Goal: Information Seeking & Learning: Understand process/instructions

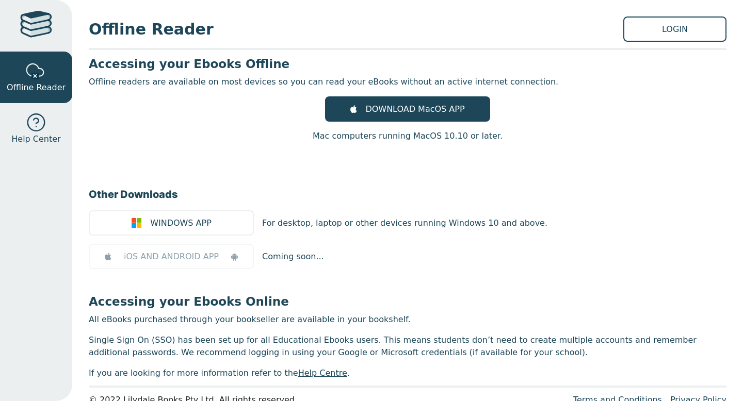
scroll to position [22, 0]
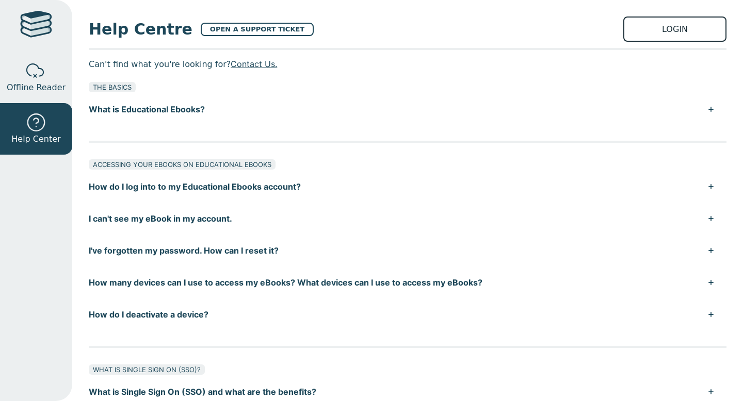
click at [654, 34] on link "LOGIN" at bounding box center [674, 29] width 103 height 25
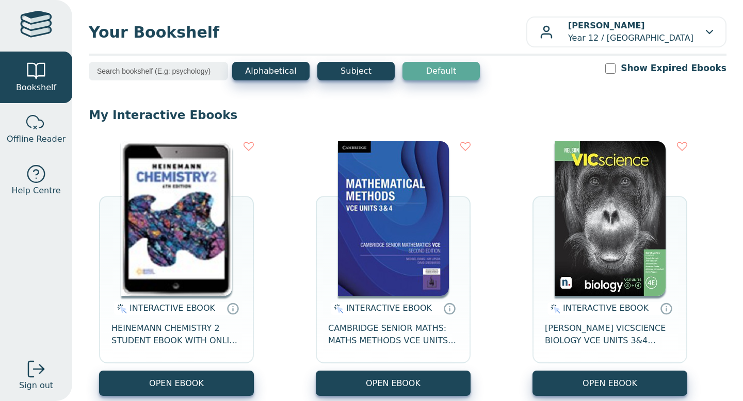
click at [172, 212] on img at bounding box center [176, 218] width 111 height 155
